Goal: Task Accomplishment & Management: Manage account settings

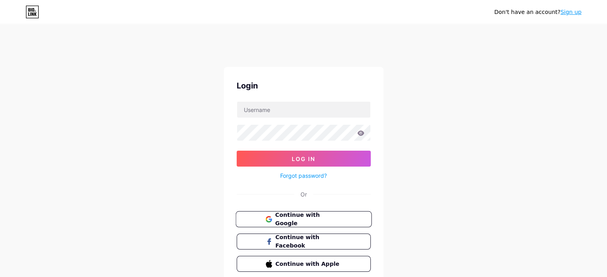
click at [308, 212] on button "Continue with Google" at bounding box center [303, 219] width 136 height 16
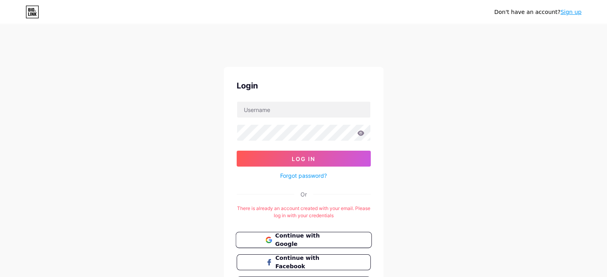
click at [298, 239] on span "Continue with Google" at bounding box center [308, 240] width 67 height 17
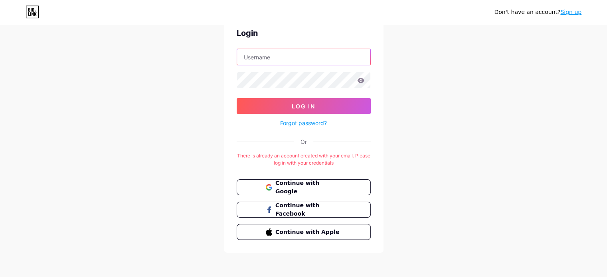
click at [318, 60] on input "text" at bounding box center [303, 57] width 133 height 16
type input "[EMAIL_ADDRESS][DOMAIN_NAME]"
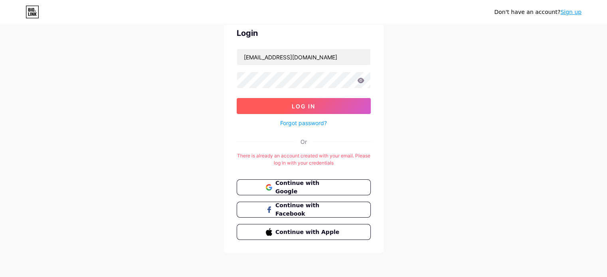
click at [315, 105] on span "Log In" at bounding box center [304, 106] width 24 height 7
